Goal: Information Seeking & Learning: Check status

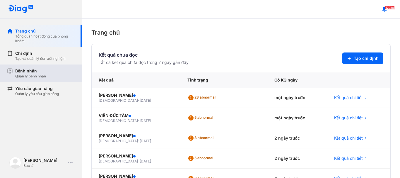
click at [40, 68] on div "Bệnh nhân" at bounding box center [30, 71] width 31 height 6
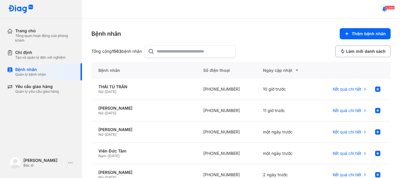
click at [172, 50] on input "text" at bounding box center [194, 51] width 75 height 12
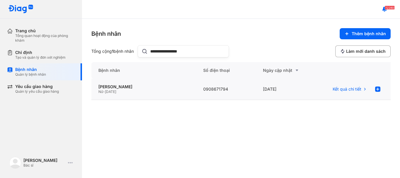
type input "**********"
click at [108, 89] on span "09/12/1952" at bounding box center [110, 91] width 11 height 4
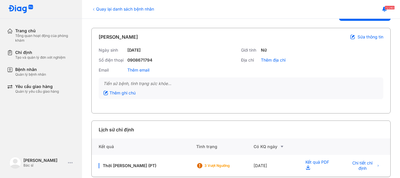
scroll to position [27, 0]
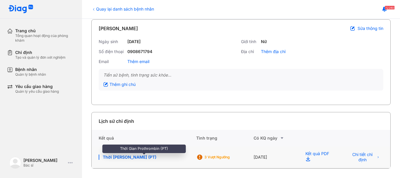
click at [145, 155] on div "Thời Gian Prothrombin (PT)" at bounding box center [144, 156] width 90 height 5
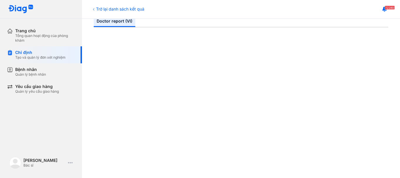
scroll to position [59, 0]
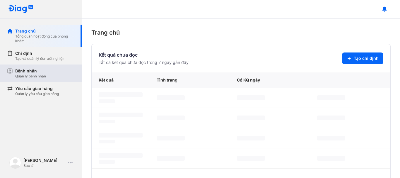
drag, startPoint x: 0, startPoint y: 0, endPoint x: 49, endPoint y: 69, distance: 84.2
click at [43, 69] on div "Bệnh nhân" at bounding box center [30, 71] width 31 height 6
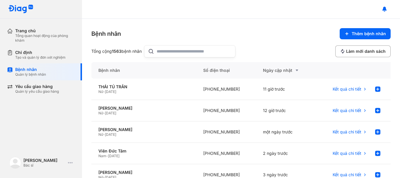
click at [157, 52] on div at bounding box center [189, 51] width 91 height 12
click at [157, 52] on input "text" at bounding box center [194, 51] width 75 height 12
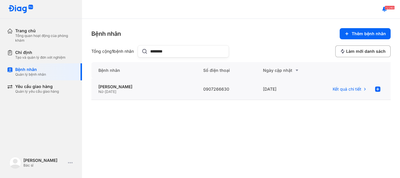
type input "********"
click at [107, 91] on span "01/06/1966" at bounding box center [110, 91] width 11 height 4
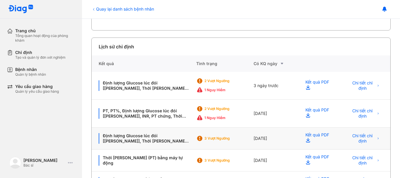
scroll to position [117, 0]
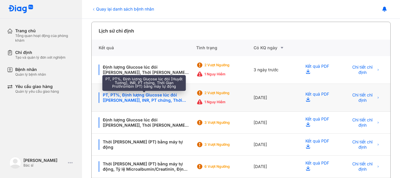
click at [134, 98] on div "PT, PT%, Định lượng Glucose lúc đói [[PERSON_NAME]], INR, PT chứng, Thời Gian P…" at bounding box center [144, 97] width 90 height 11
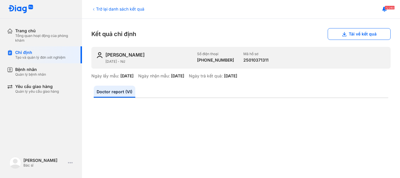
click at [352, 67] on div "HUỲNH HIẾU HUỆ 01/06/1966 - Nữ Số điện thoại +84907266630 Mã hồ sơ 25010371311" at bounding box center [240, 58] width 299 height 22
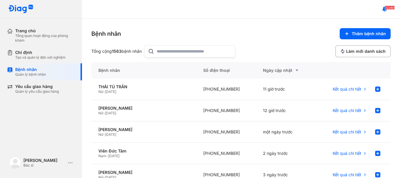
click at [154, 49] on icon at bounding box center [151, 51] width 6 height 7
click at [157, 49] on input "text" at bounding box center [194, 51] width 75 height 12
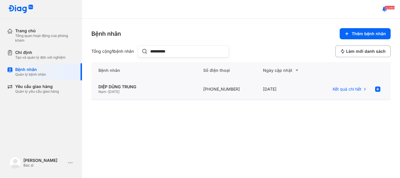
type input "**********"
click at [119, 90] on span "[DATE]" at bounding box center [113, 91] width 11 height 4
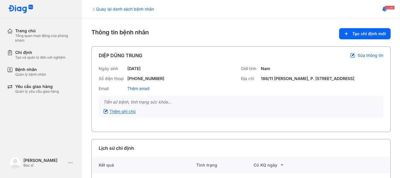
scroll to position [27, 0]
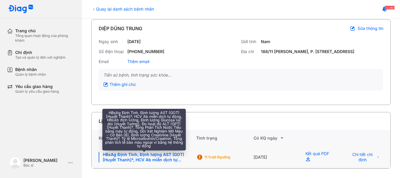
click at [148, 155] on div "HBsAg Định Tính, Định lượng AST (GOT) [Huyết Thanh]*, HCV Ab miễn dịch tự động,…" at bounding box center [144, 157] width 90 height 11
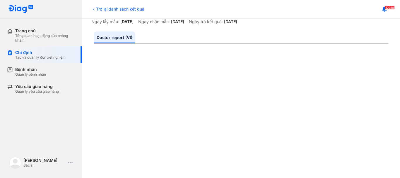
scroll to position [59, 0]
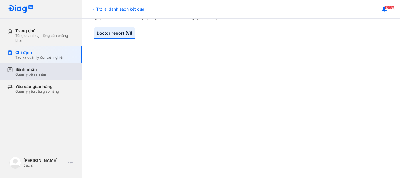
drag, startPoint x: 28, startPoint y: 68, endPoint x: 48, endPoint y: 67, distance: 20.0
click at [35, 68] on div "Bệnh nhân" at bounding box center [30, 69] width 31 height 5
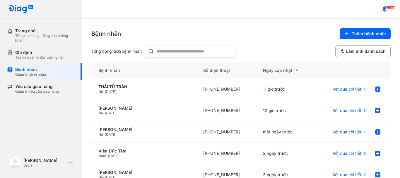
click at [293, 40] on div "Bệnh nhân Thêm bệnh nhân Tổng cộng 1563 bệnh nhân Làm mới danh sách" at bounding box center [240, 42] width 299 height 29
click at [43, 73] on div "Quản lý bệnh nhân" at bounding box center [30, 74] width 31 height 5
